Goal: Task Accomplishment & Management: Complete application form

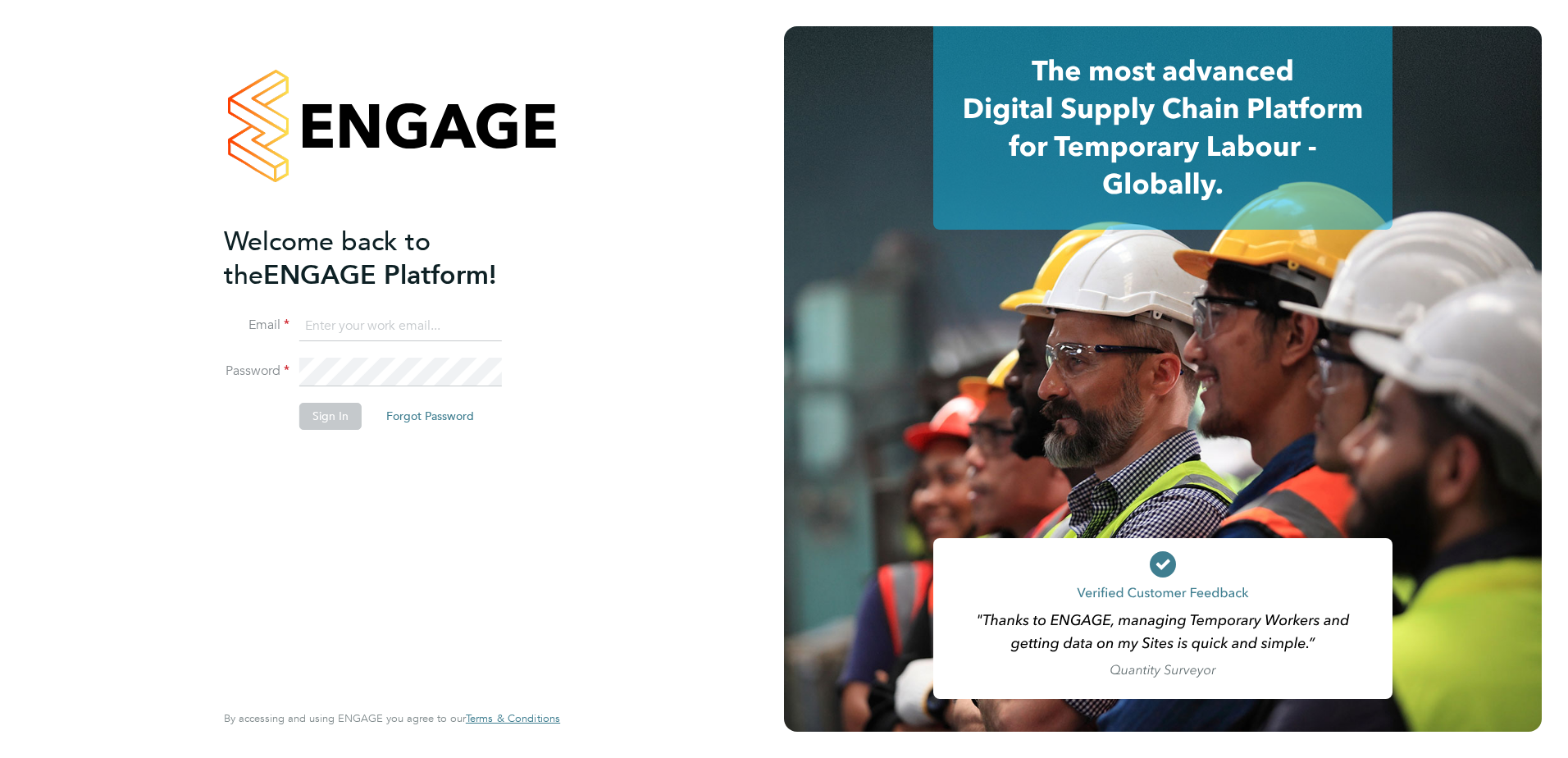
type input "julie.tante@apleona.com"
click at [324, 416] on button "Sign In" at bounding box center [330, 416] width 62 height 26
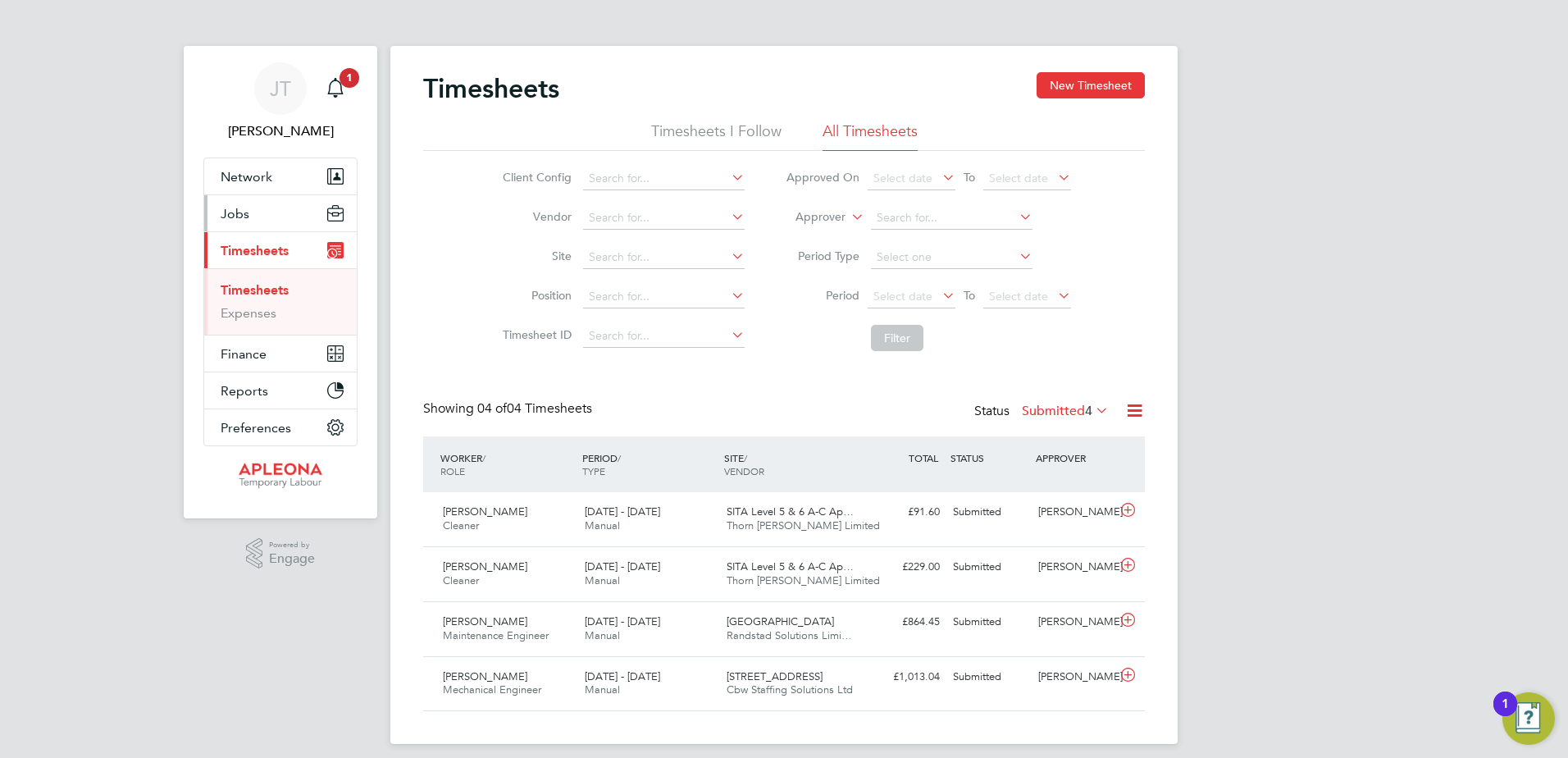
click at [275, 213] on button "Jobs" at bounding box center [281, 213] width 152 height 36
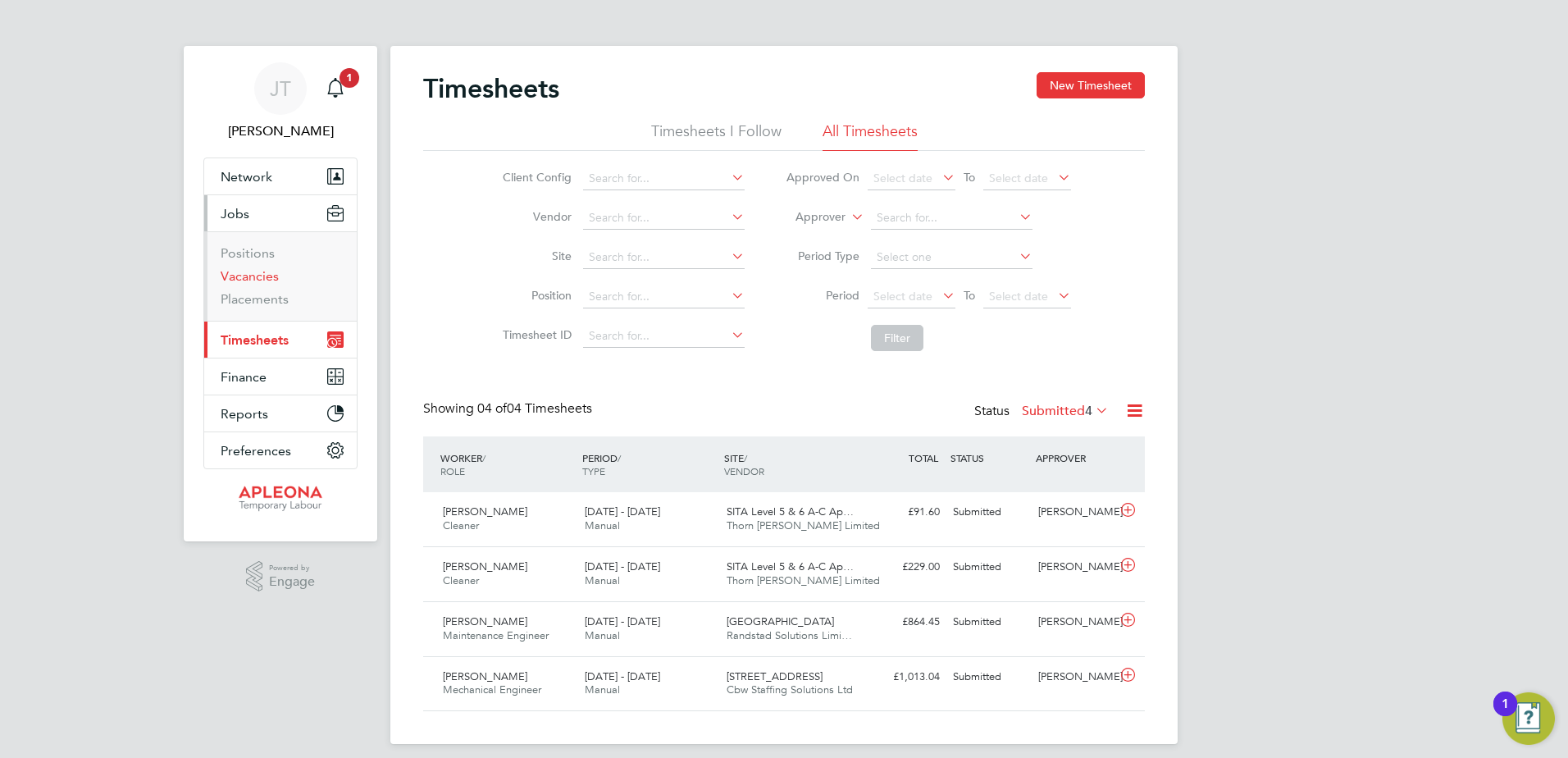
click at [273, 281] on link "Vacancies" at bounding box center [250, 276] width 58 height 16
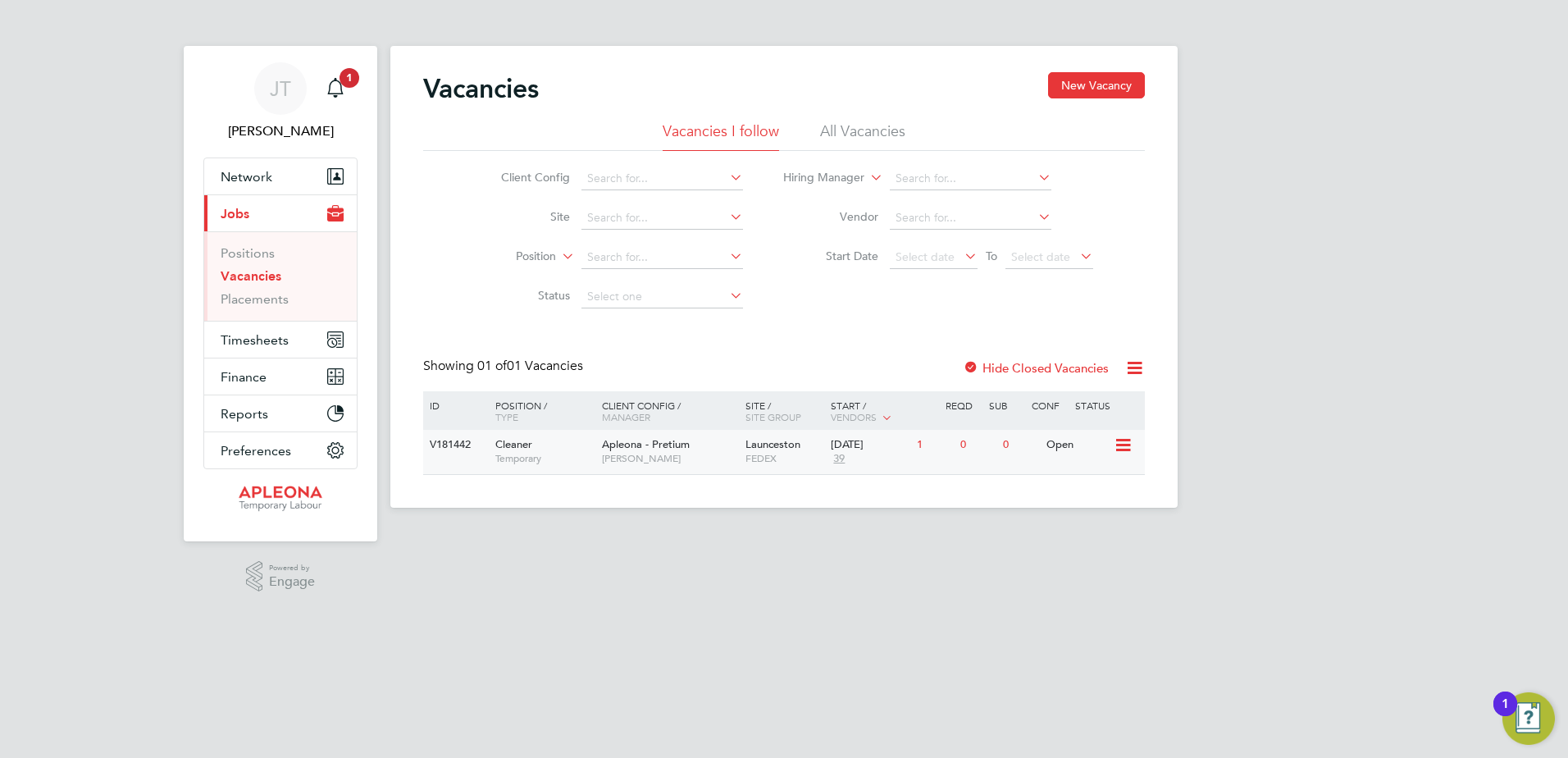
click at [1065, 444] on div "Open" at bounding box center [1078, 444] width 71 height 31
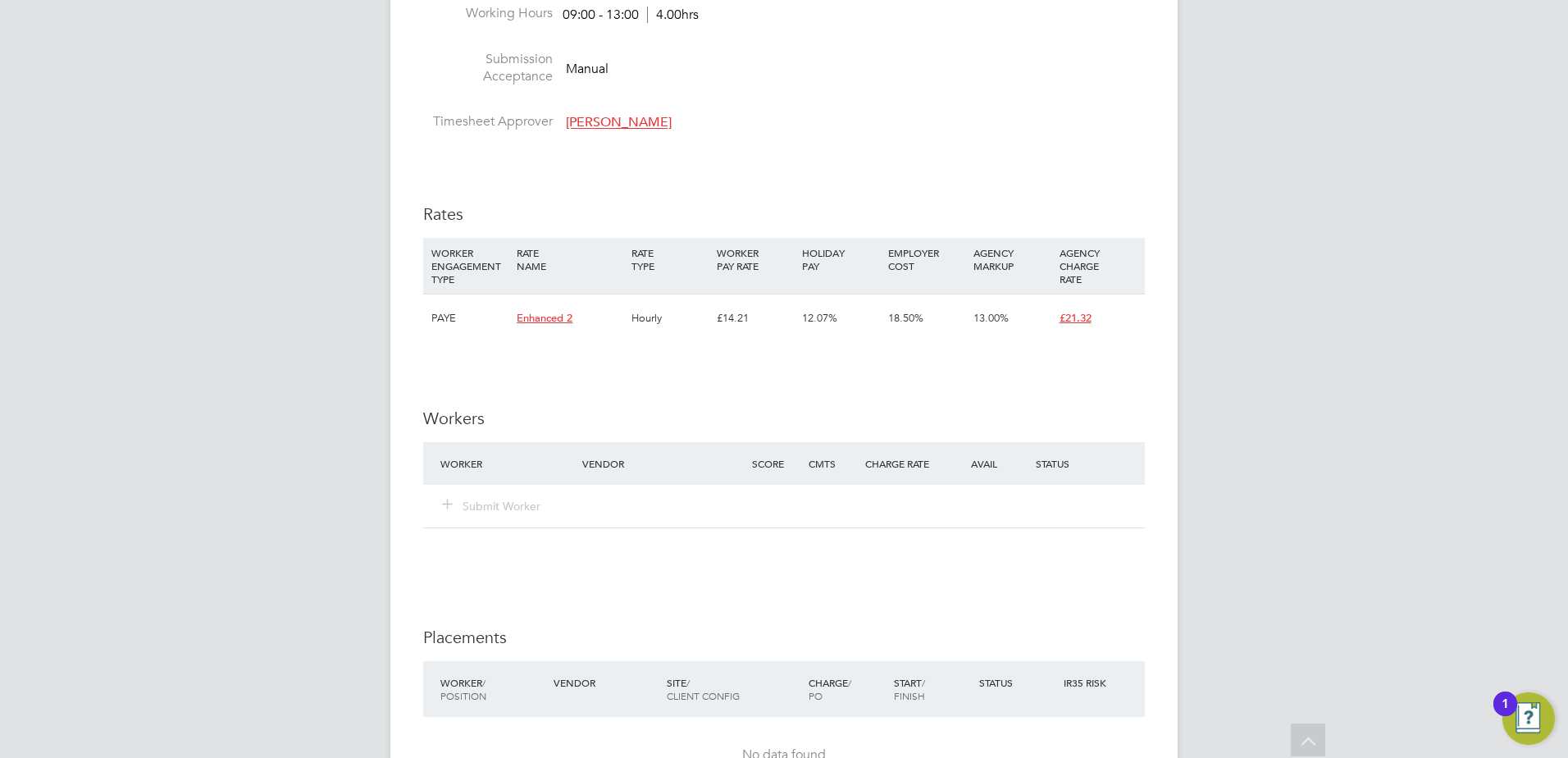
scroll to position [1211, 0]
